Goal: Information Seeking & Learning: Learn about a topic

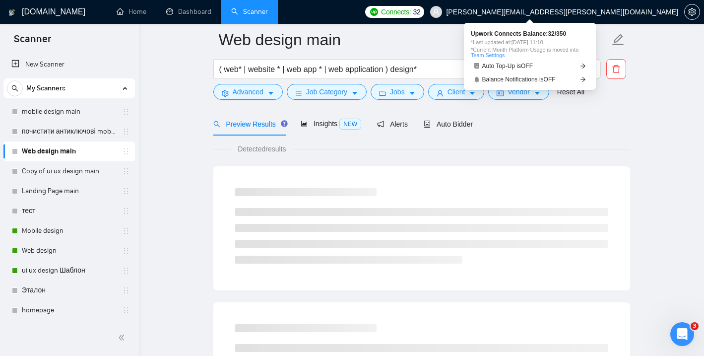
click at [420, 10] on span "Connects: 32" at bounding box center [400, 11] width 39 height 11
click at [411, 13] on span "Connects:" at bounding box center [396, 11] width 30 height 11
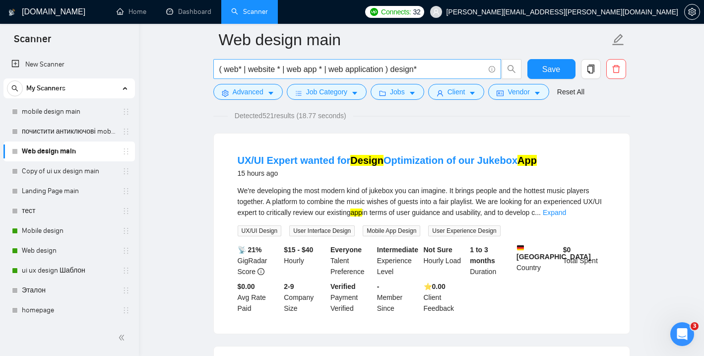
scroll to position [76, 0]
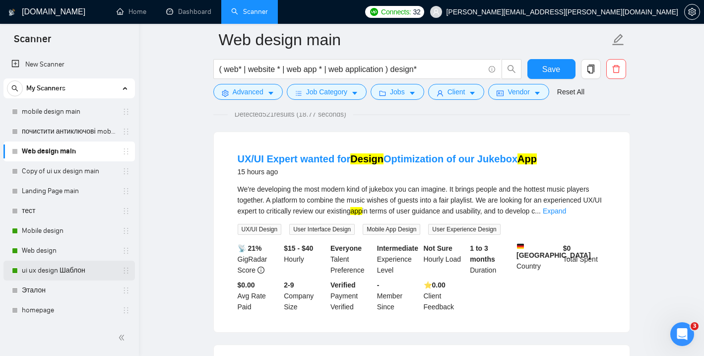
click at [60, 264] on link "ui ux design Шаблон" at bounding box center [69, 270] width 94 height 20
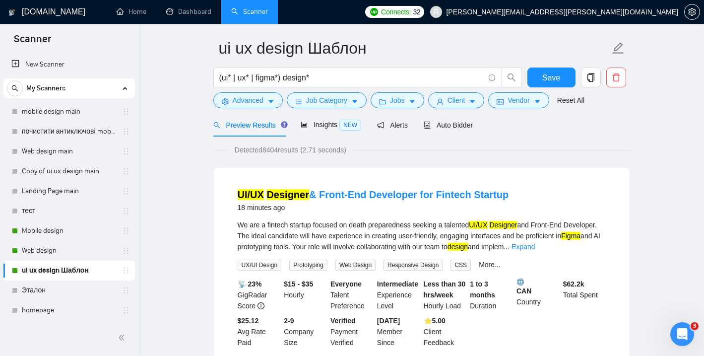
scroll to position [39, 0]
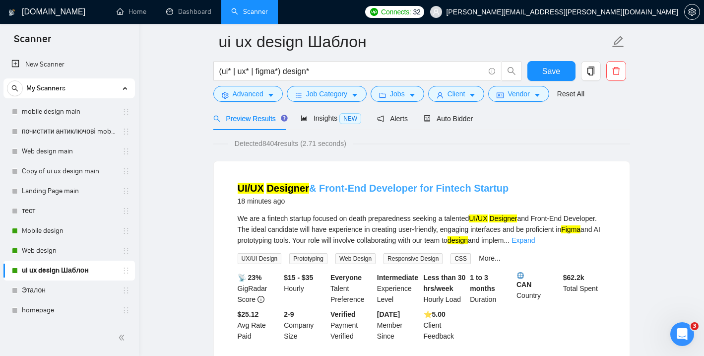
click at [388, 187] on link "UI/UX Designer & Front-End Developer for Fintech Startup" at bounding box center [373, 188] width 271 height 11
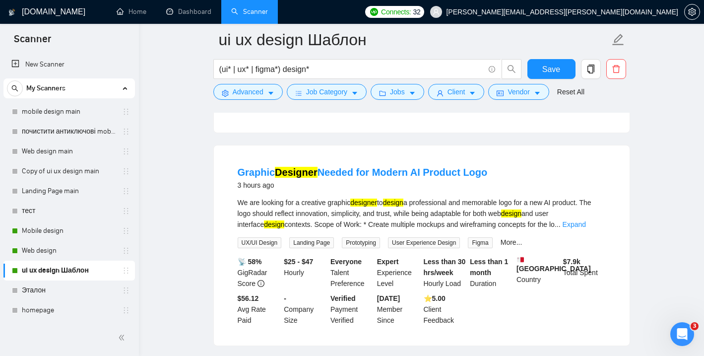
scroll to position [496, 0]
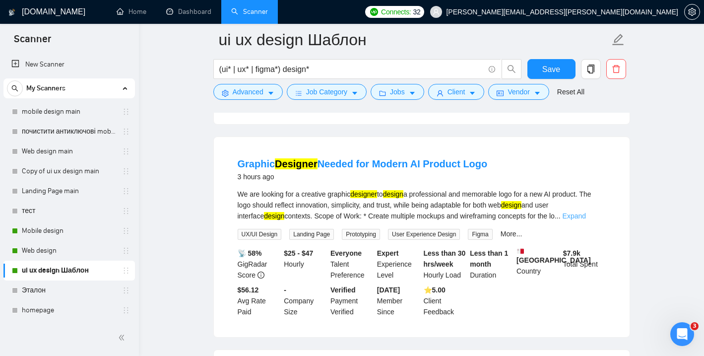
click at [586, 220] on link "Expand" at bounding box center [573, 216] width 23 height 8
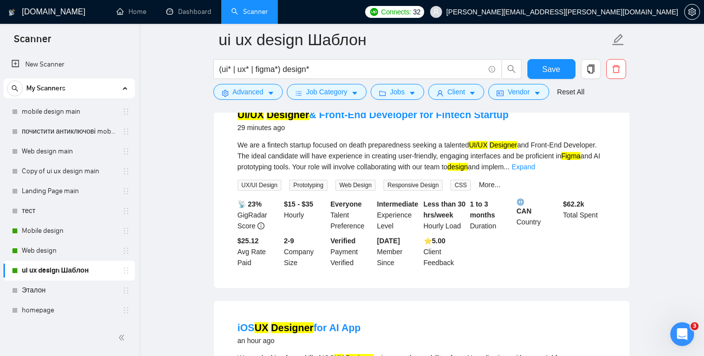
scroll to position [117, 0]
